Goal: Check status: Check status

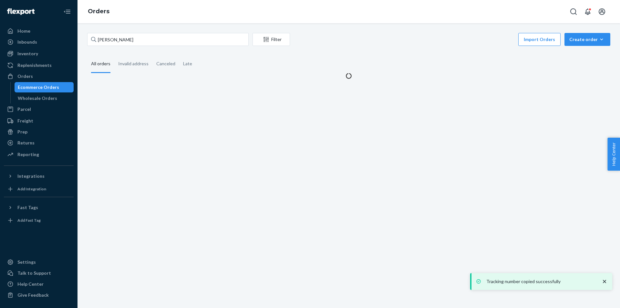
click at [153, 32] on div "[PERSON_NAME] Filter Import Orders Create order Ecommerce order Removal order A…" at bounding box center [349, 165] width 543 height 284
click at [154, 38] on input "[PERSON_NAME]" at bounding box center [167, 39] width 161 height 13
type input "[PERSON_NAME]"
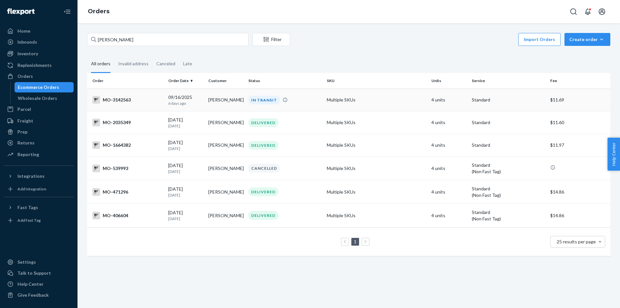
click at [262, 100] on div "IN TRANSIT" at bounding box center [264, 100] width 32 height 9
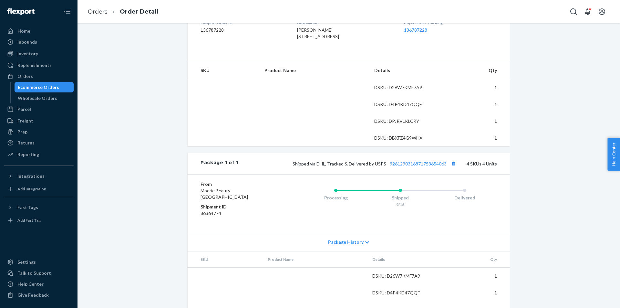
scroll to position [194, 0]
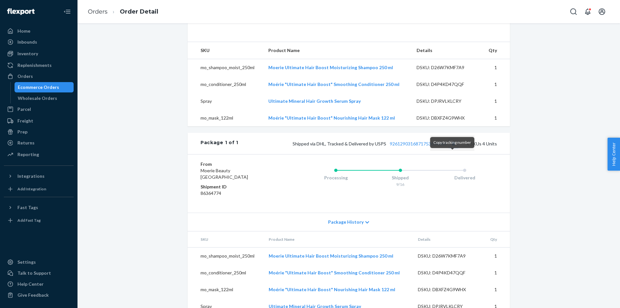
drag, startPoint x: 454, startPoint y: 155, endPoint x: 510, endPoint y: 147, distance: 57.2
click at [454, 148] on button "Copy tracking number" at bounding box center [453, 143] width 8 height 8
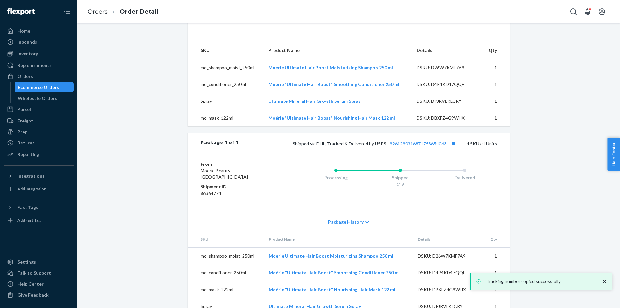
click at [528, 143] on div "Website Order # MO-3142563 • Standard / $11.69 View Details Create Return Dupli…" at bounding box center [348, 80] width 533 height 483
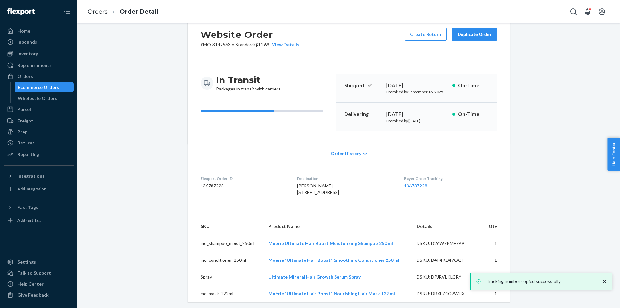
scroll to position [0, 0]
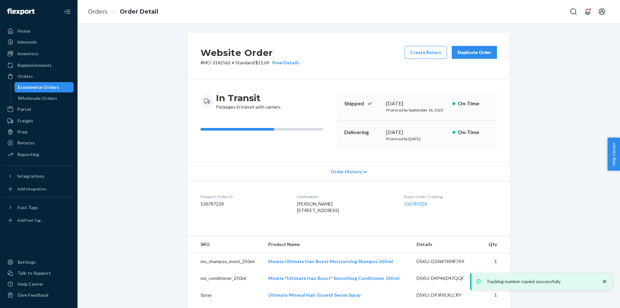
click at [214, 64] on p "# MO-3142563 • Standard / $11.69 View Details" at bounding box center [250, 62] width 99 height 6
drag, startPoint x: 214, startPoint y: 64, endPoint x: 258, endPoint y: 6, distance: 72.6
click at [214, 64] on p "# MO-3142563 • Standard / $11.69 View Details" at bounding box center [250, 62] width 99 height 6
copy p "3142563"
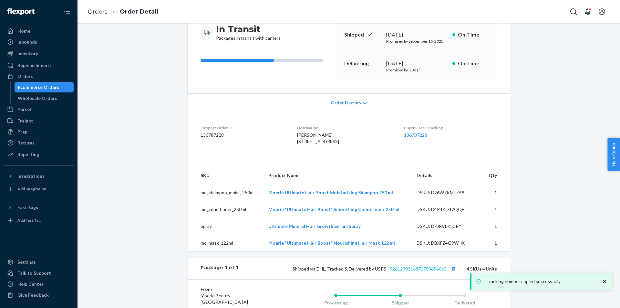
scroll to position [129, 0]
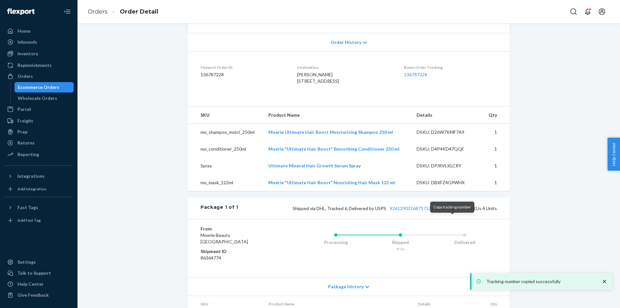
click at [451, 212] on button "Copy tracking number" at bounding box center [453, 208] width 8 height 8
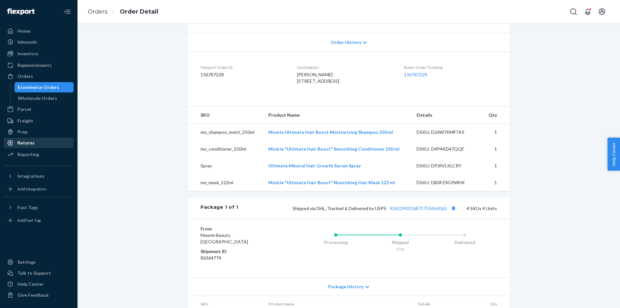
click at [40, 144] on div "Returns" at bounding box center [39, 142] width 68 height 9
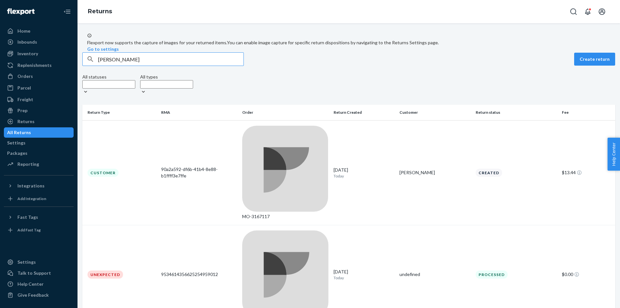
type input "[PERSON_NAME]"
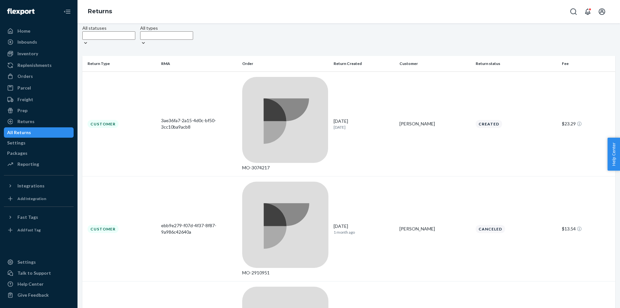
scroll to position [25, 0]
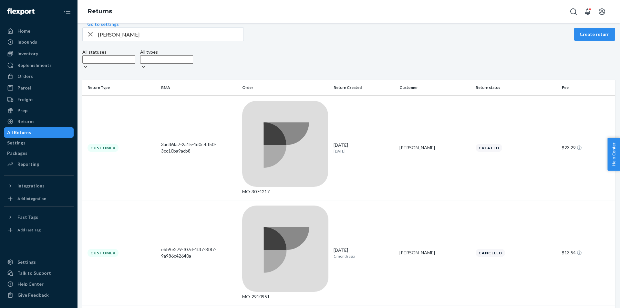
click at [138, 41] on input "[PERSON_NAME]" at bounding box center [170, 34] width 145 height 13
click at [35, 79] on div "Orders" at bounding box center [39, 76] width 68 height 9
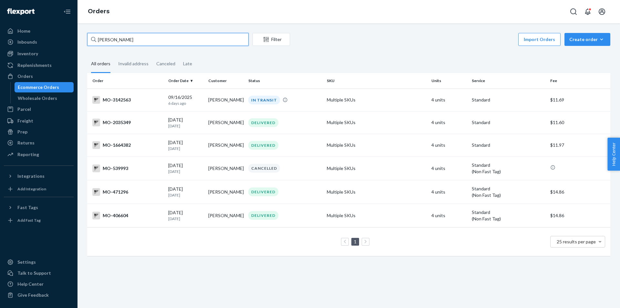
click at [199, 40] on input "[PERSON_NAME]" at bounding box center [167, 39] width 161 height 13
paste input "[PERSON_NAME]"
type input "[PERSON_NAME]"
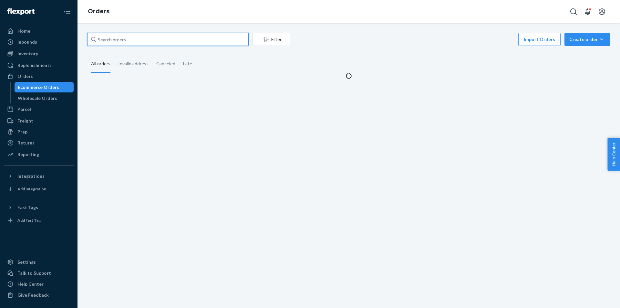
paste input "[PERSON_NAME]"
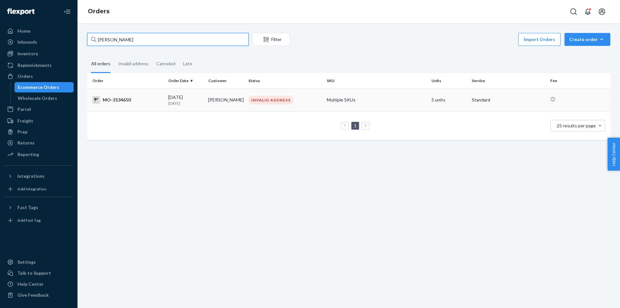
type input "[PERSON_NAME]"
click at [258, 101] on div "INVALID ADDRESS" at bounding box center [270, 100] width 45 height 9
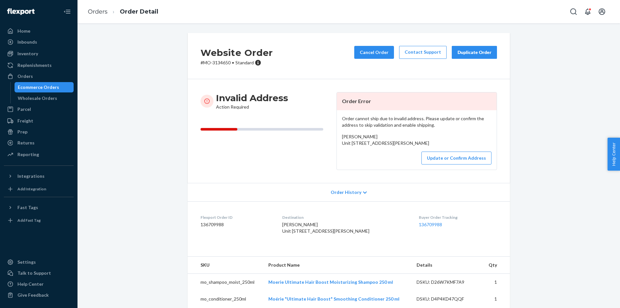
click at [554, 139] on div "Website Order # MO-3134650 • Standard Cancel Order Contact Support Duplicate Or…" at bounding box center [348, 190] width 533 height 315
click at [564, 180] on div "Website Order # MO-3134650 • Standard Cancel Order Contact Support Duplicate Or…" at bounding box center [348, 190] width 533 height 315
click at [389, 49] on button "Cancel Order" at bounding box center [374, 52] width 40 height 13
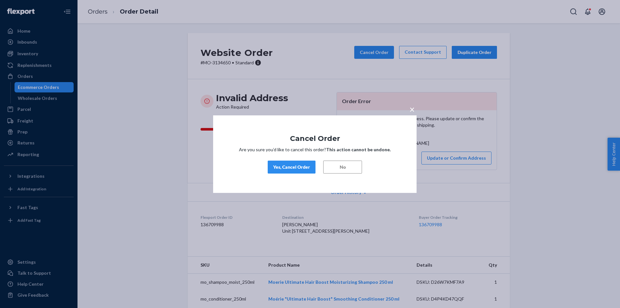
click at [293, 166] on div "Yes, Cancel Order" at bounding box center [291, 167] width 37 height 6
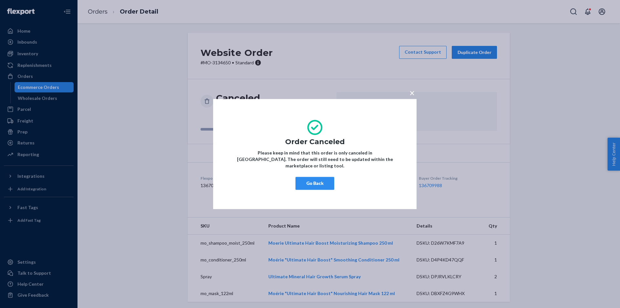
click at [319, 179] on button "Go Back" at bounding box center [314, 183] width 39 height 13
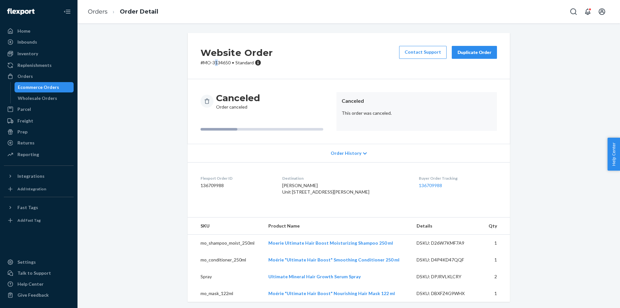
click at [214, 64] on p "# MO-3134650 • Standard" at bounding box center [237, 62] width 72 height 6
copy p "1"
click at [223, 57] on h2 "Website Order" at bounding box center [237, 53] width 72 height 14
click at [223, 61] on p "# MO-3134650 • Standard" at bounding box center [237, 62] width 72 height 6
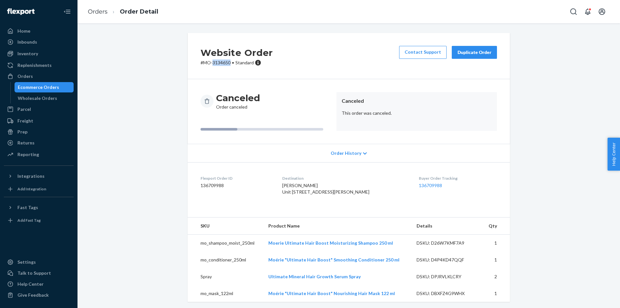
click at [223, 61] on p "# MO-3134650 • Standard" at bounding box center [237, 62] width 72 height 6
copy p "3134650"
click at [33, 70] on link "Replenishments" at bounding box center [39, 65] width 70 height 10
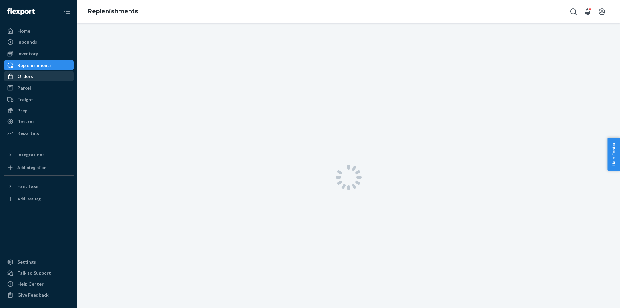
click at [49, 77] on div "Orders" at bounding box center [39, 76] width 68 height 9
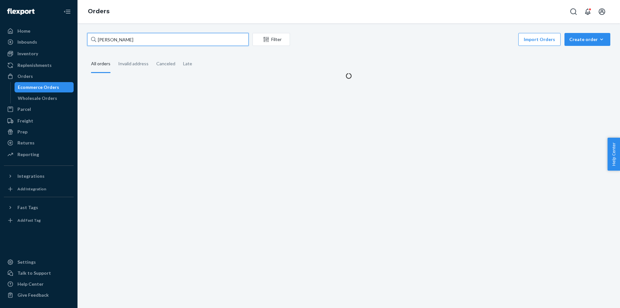
click at [140, 42] on input "[PERSON_NAME]" at bounding box center [167, 39] width 161 height 13
paste input "[PERSON_NAME]"
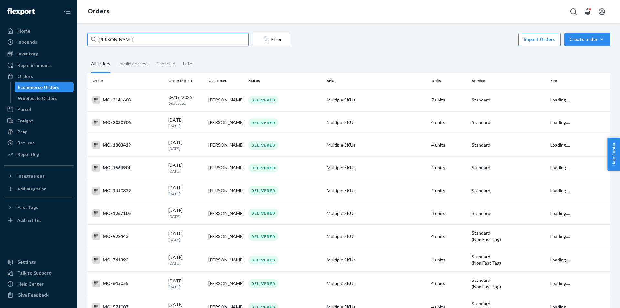
type input "[PERSON_NAME]"
click at [204, 39] on input "[PERSON_NAME]" at bounding box center [167, 39] width 161 height 13
paste input "[PERSON_NAME]"
type input "[PERSON_NAME]"
drag, startPoint x: 266, startPoint y: 103, endPoint x: 282, endPoint y: 106, distance: 16.4
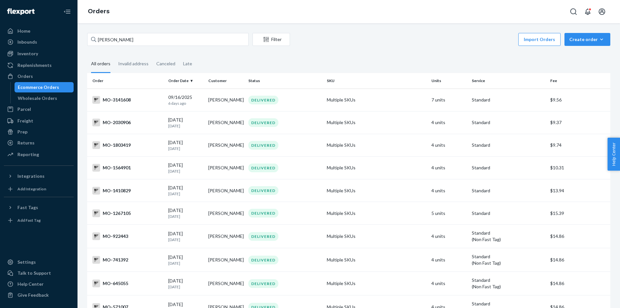
click at [265, 103] on div "DELIVERED" at bounding box center [263, 100] width 30 height 9
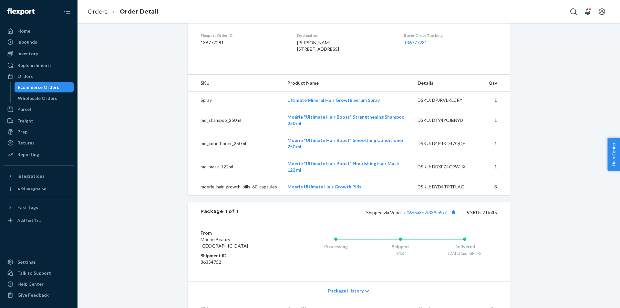
scroll to position [161, 0]
click at [436, 215] on link "a06d6a8e2f339e6b7" at bounding box center [425, 211] width 42 height 5
click at [42, 77] on div "Orders" at bounding box center [39, 76] width 68 height 9
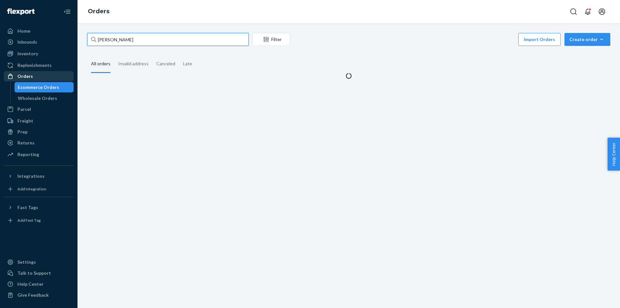
click at [173, 34] on input "[PERSON_NAME]" at bounding box center [167, 39] width 161 height 13
paste input "[PERSON_NAME]"
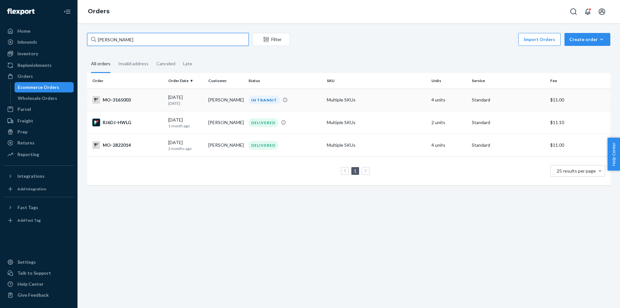
type input "[PERSON_NAME]"
click at [262, 98] on div "IN TRANSIT" at bounding box center [264, 100] width 32 height 9
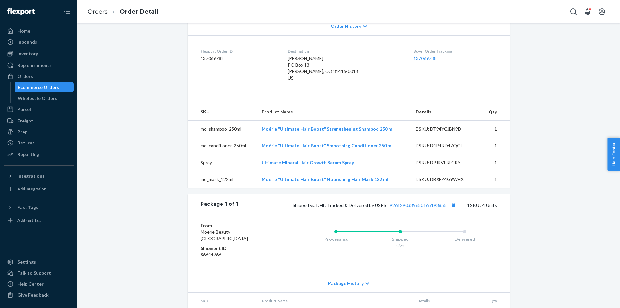
scroll to position [161, 0]
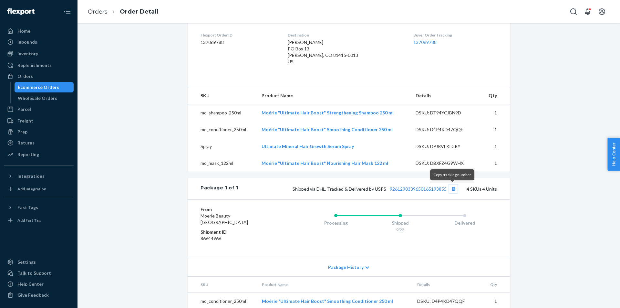
drag, startPoint x: 454, startPoint y: 189, endPoint x: 459, endPoint y: 187, distance: 5.4
click at [454, 189] on button "Copy tracking number" at bounding box center [453, 188] width 8 height 8
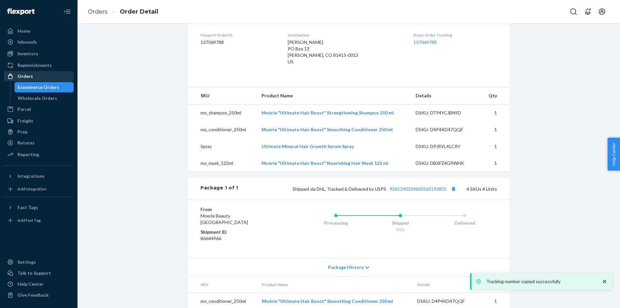
click at [47, 78] on div "Orders" at bounding box center [39, 76] width 68 height 9
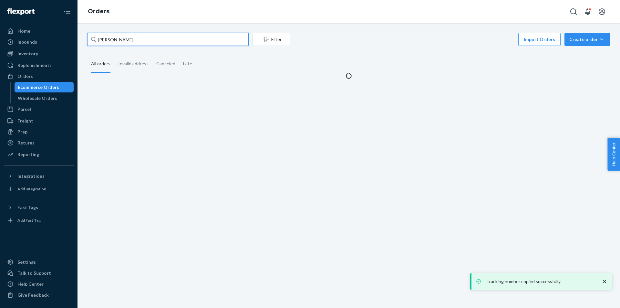
click at [136, 44] on input "[PERSON_NAME]" at bounding box center [167, 39] width 161 height 13
click at [137, 44] on input "[PERSON_NAME]" at bounding box center [167, 39] width 161 height 13
paste input "[PERSON_NAME]"
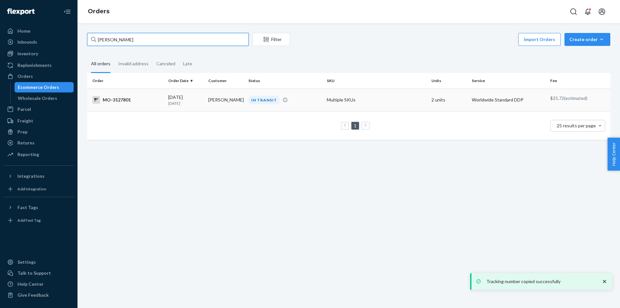
type input "[PERSON_NAME]"
click at [252, 103] on div "IN TRANSIT" at bounding box center [264, 100] width 32 height 9
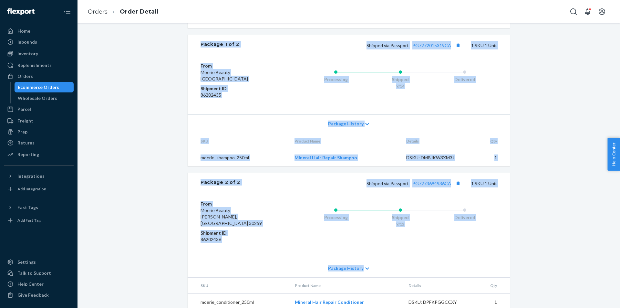
scroll to position [275, 0]
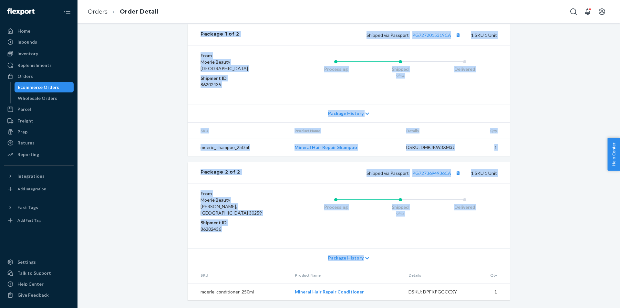
drag, startPoint x: 198, startPoint y: 56, endPoint x: 525, endPoint y: 295, distance: 405.4
click at [525, 295] on div "Website Order # MO-3127801 • Worldwide Standard DDP / $25.72 View Details Creat…" at bounding box center [348, 35] width 533 height 543
copy div "Package 1 of 2 Shipped via Passport PG7272015319CA 1 SKU 1 Unit From [GEOGRAPHI…"
click at [594, 229] on div "Website Order # MO-3127801 • Worldwide Standard DDP / $25.72 View Details Creat…" at bounding box center [348, 35] width 533 height 543
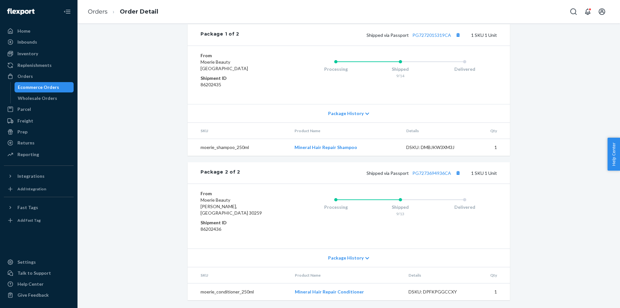
click at [560, 251] on div "Website Order # MO-3127801 • Worldwide Standard DDP / $25.72 View Details Creat…" at bounding box center [348, 35] width 533 height 543
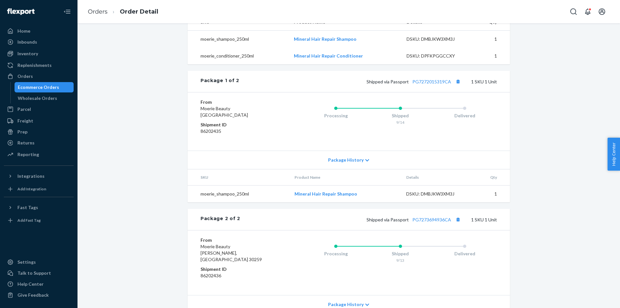
scroll to position [211, 0]
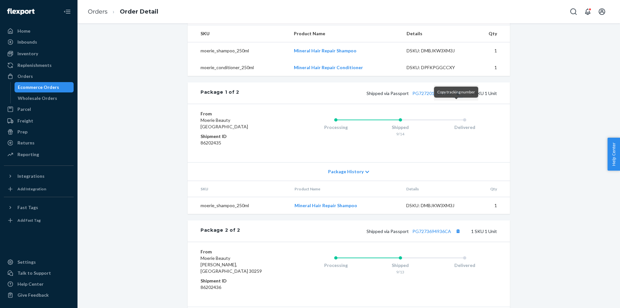
click at [455, 97] on button "Copy tracking number" at bounding box center [458, 93] width 8 height 8
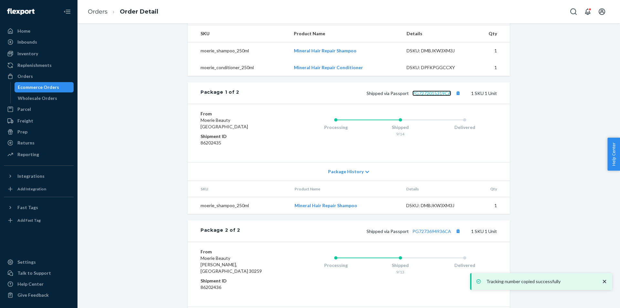
click at [438, 96] on link "PG7272015319CA" at bounding box center [431, 92] width 39 height 5
click at [446, 234] on link "PG7273694936CA" at bounding box center [431, 230] width 39 height 5
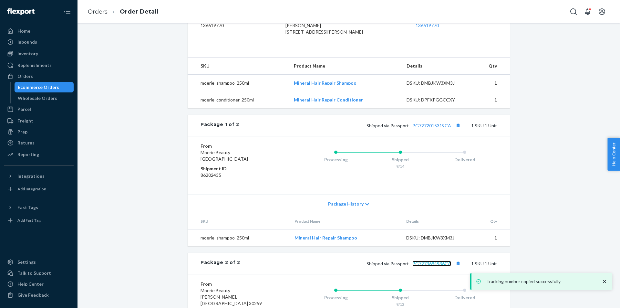
scroll to position [81, 0]
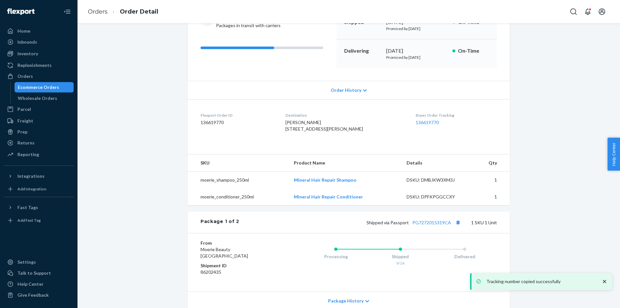
click at [591, 211] on div "Website Order # MO-3127801 • Worldwide Standard DDP / $25.72 View Details Creat…" at bounding box center [348, 223] width 533 height 543
click at [46, 73] on div "Orders" at bounding box center [39, 76] width 68 height 9
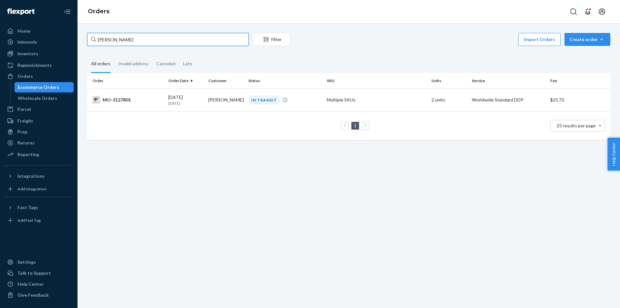
click at [198, 39] on input "[PERSON_NAME]" at bounding box center [167, 39] width 161 height 13
paste input "[PERSON_NAME]"
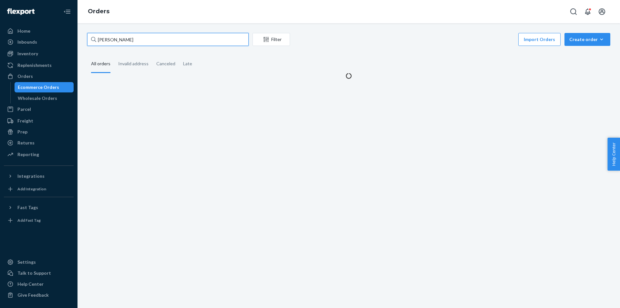
type input "[PERSON_NAME]"
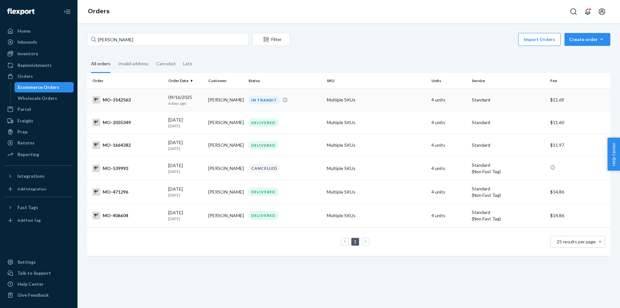
click at [260, 102] on div "IN TRANSIT" at bounding box center [264, 100] width 32 height 9
